Goal: Information Seeking & Learning: Learn about a topic

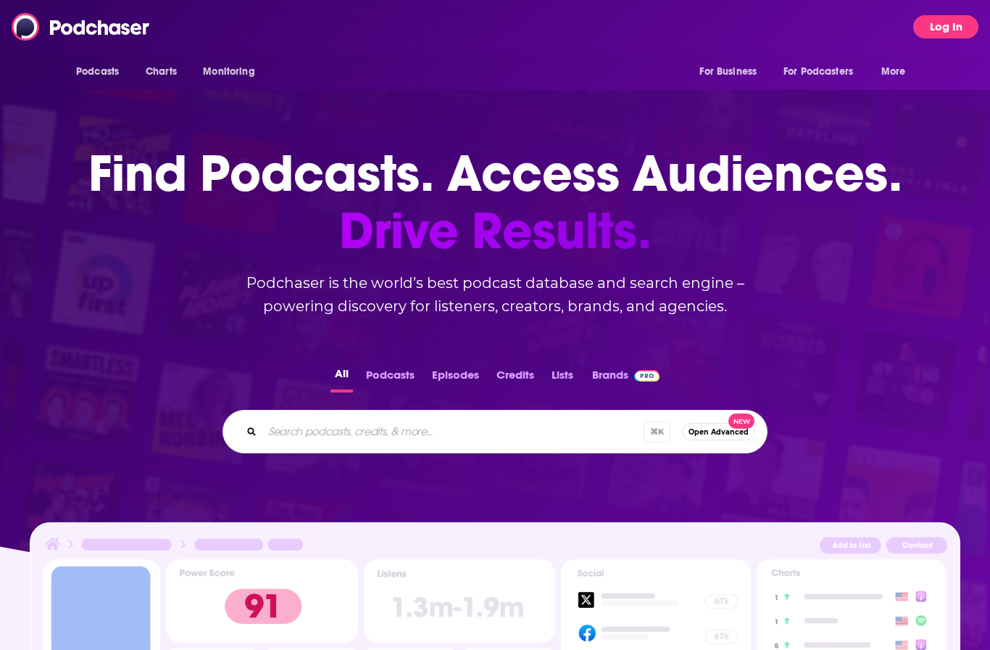
click at [956, 29] on button "Log In" at bounding box center [946, 26] width 65 height 23
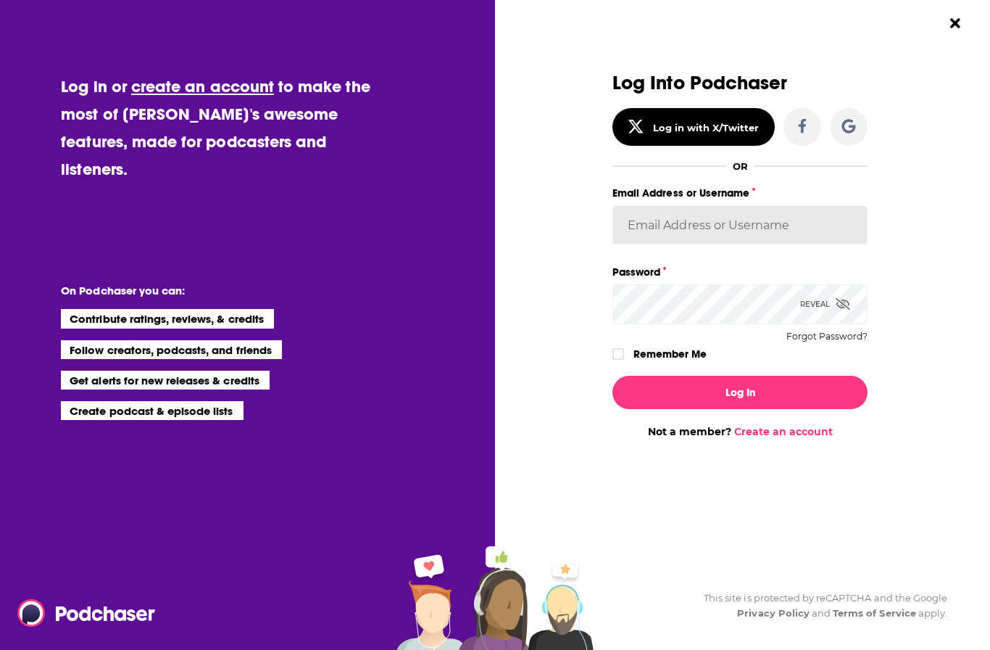
click at [711, 228] on input "Email Address or Username" at bounding box center [740, 224] width 255 height 39
click at [671, 227] on input "Email Address or Username" at bounding box center [740, 224] width 255 height 39
click at [758, 221] on input "Email Address or Username" at bounding box center [740, 224] width 255 height 39
drag, startPoint x: 758, startPoint y: 221, endPoint x: -1, endPoint y: -1, distance: 790.9
click at [0, 0] on html "Podcasts Charts Monitoring For Business For Podcasters More Log In Podcasts Cha…" at bounding box center [495, 325] width 990 height 650
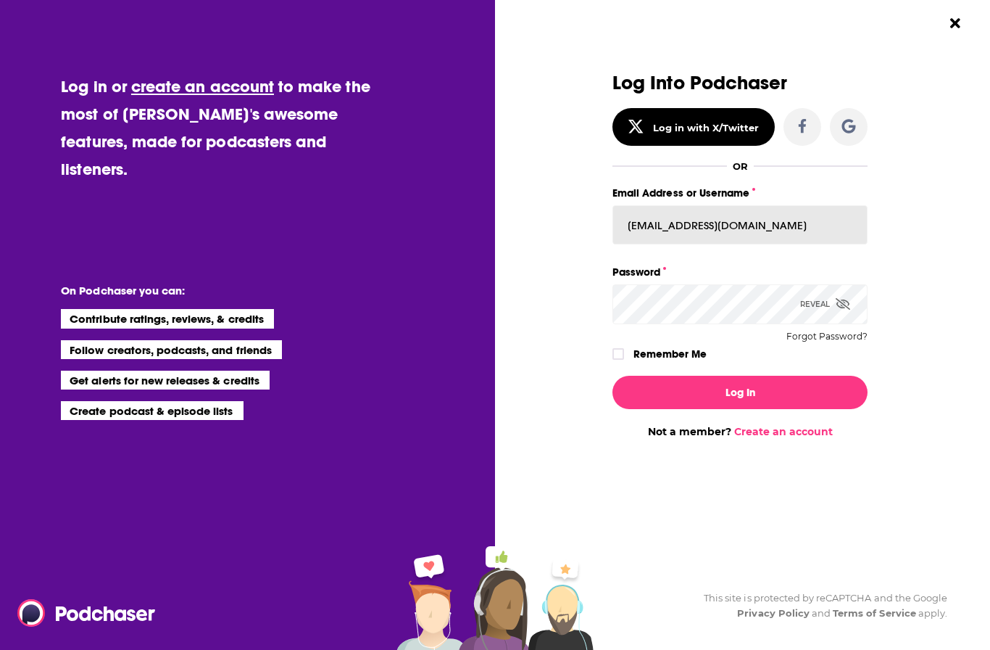
type input "[EMAIL_ADDRESS][DOMAIN_NAME]"
click at [616, 351] on icon "Dialog" at bounding box center [618, 354] width 9 height 7
checkbox input "true"
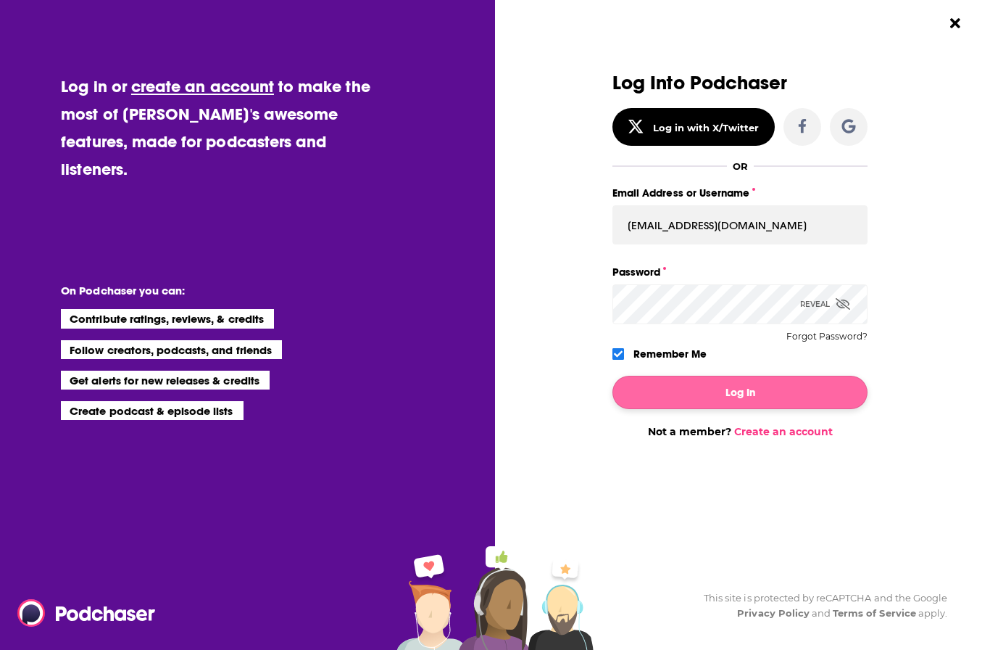
click at [717, 376] on button "Log In" at bounding box center [740, 392] width 255 height 33
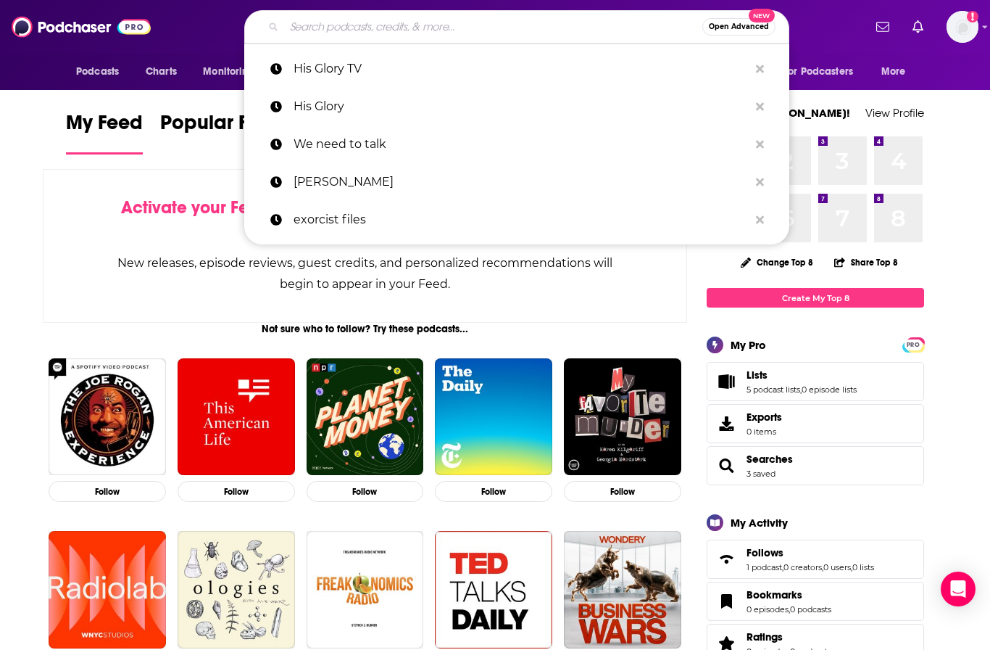
click at [486, 32] on input "Search podcasts, credits, & more..." at bounding box center [493, 26] width 418 height 23
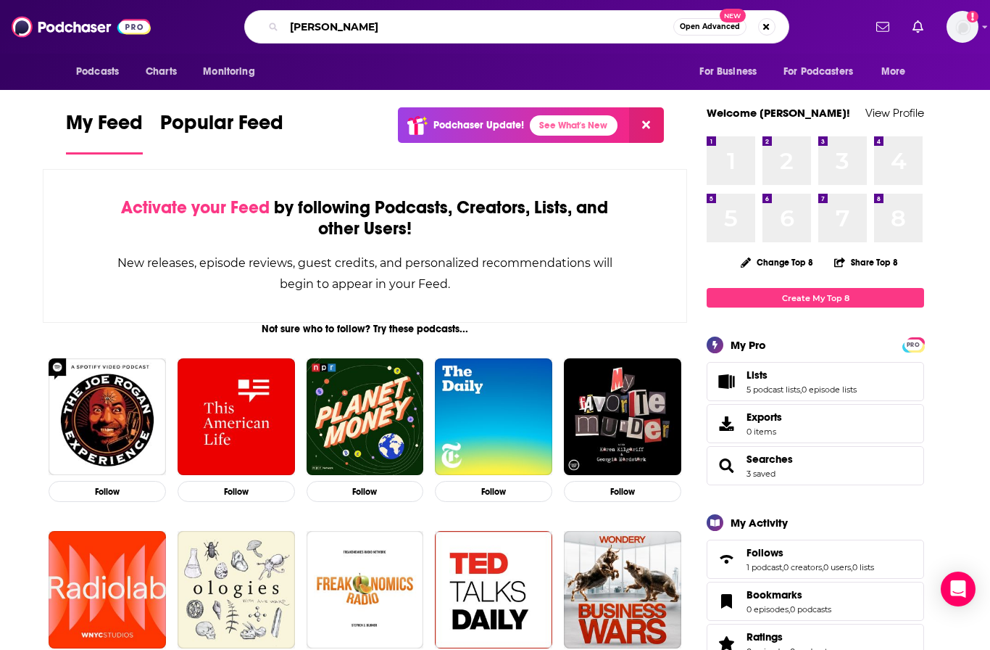
type input "[PERSON_NAME]"
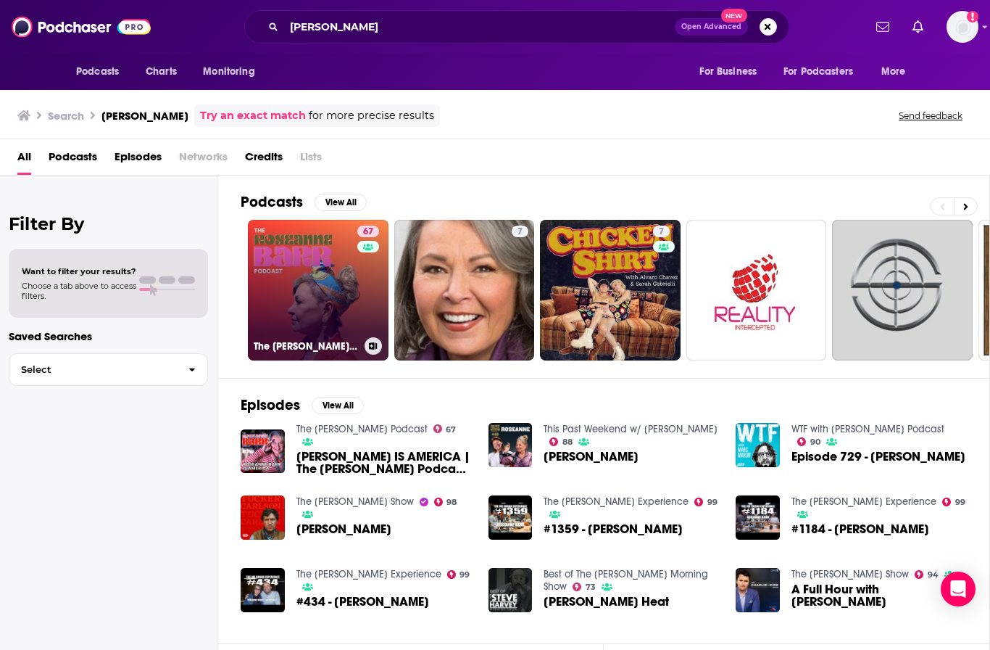
click at [306, 247] on link "67 The [PERSON_NAME] Podcast" at bounding box center [318, 290] width 141 height 141
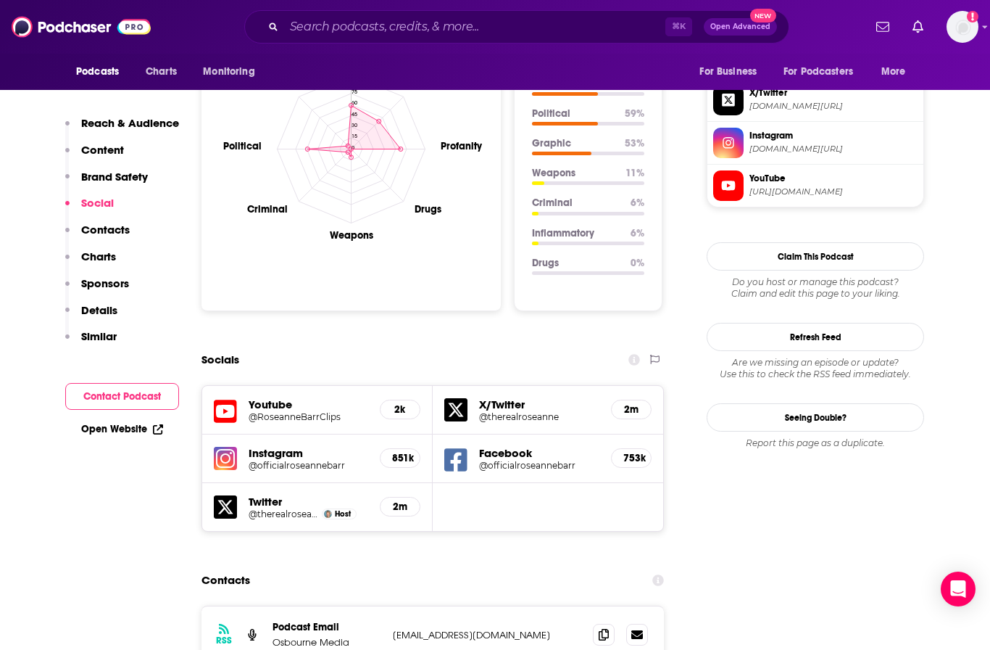
scroll to position [1414, 0]
click at [268, 397] on h5 "Youtube" at bounding box center [309, 404] width 120 height 14
click at [228, 397] on icon at bounding box center [225, 410] width 23 height 27
